Goal: Information Seeking & Learning: Learn about a topic

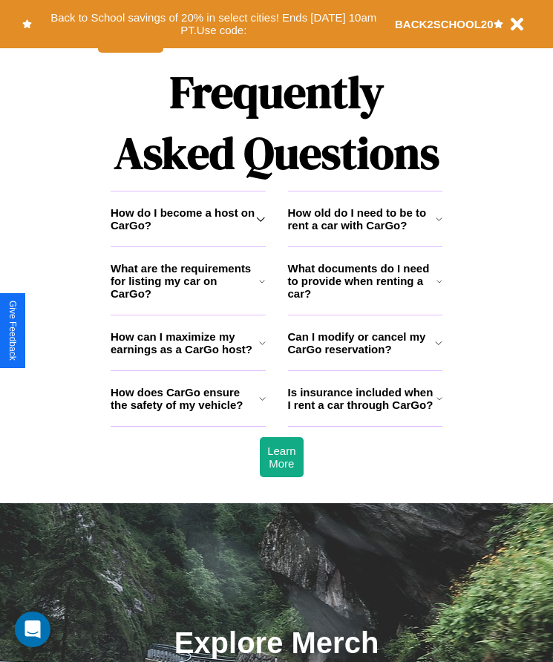
scroll to position [1935, 0]
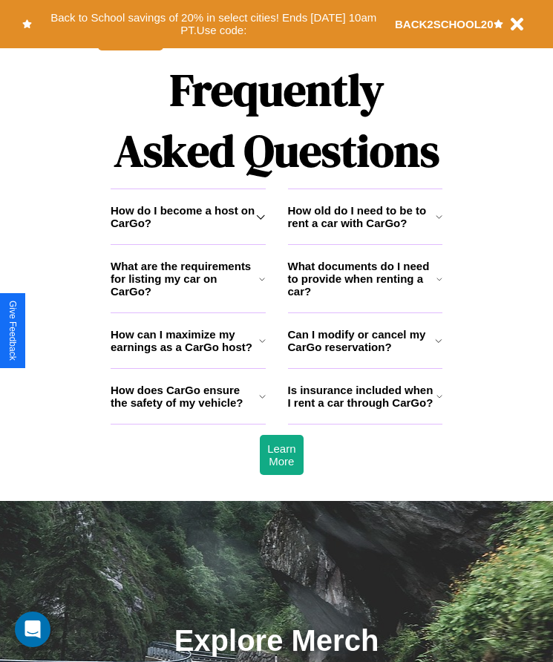
click at [262, 347] on icon at bounding box center [262, 341] width 7 height 12
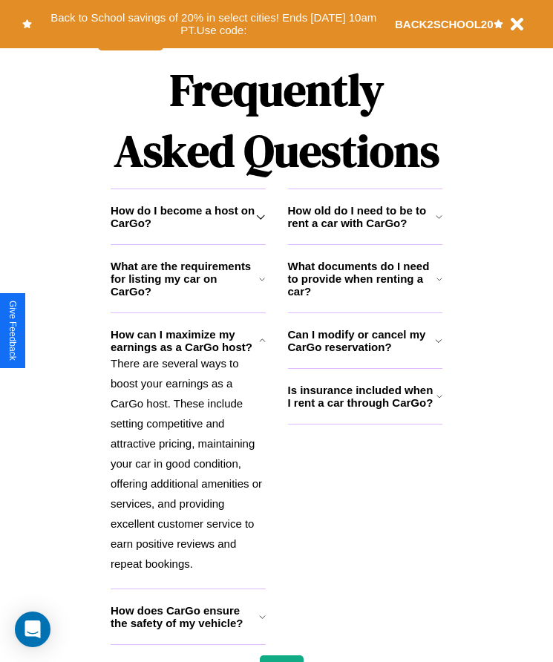
click at [260, 223] on icon at bounding box center [260, 217] width 9 height 12
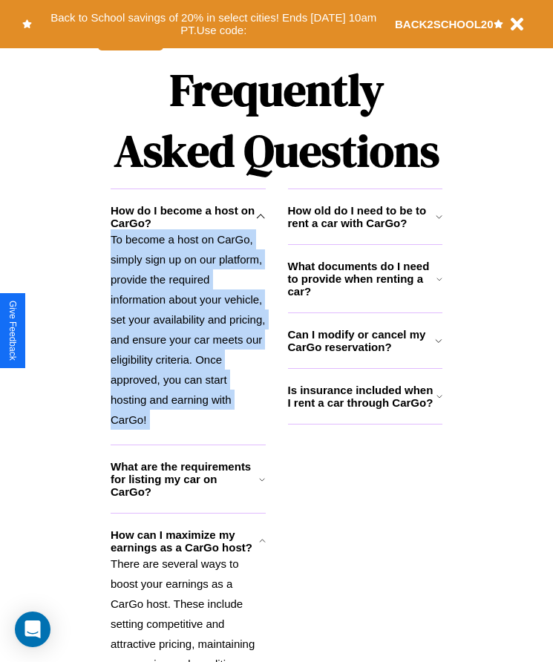
click at [260, 223] on icon at bounding box center [260, 217] width 9 height 12
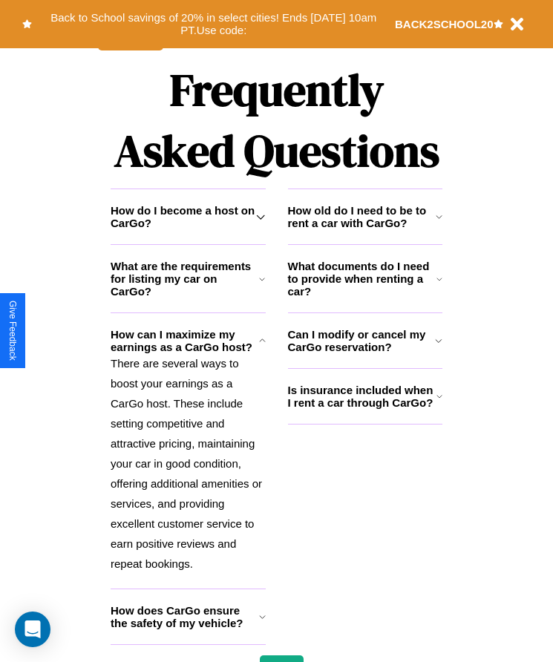
click at [439, 285] on icon at bounding box center [439, 279] width 6 height 12
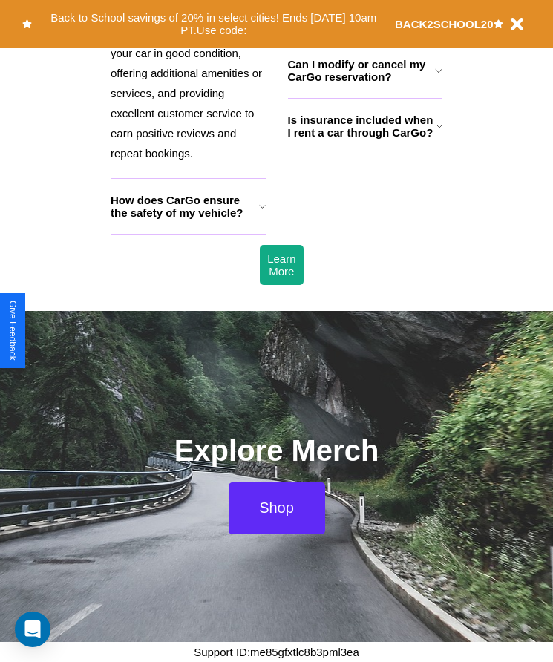
scroll to position [2376, 0]
